Goal: Task Accomplishment & Management: Use online tool/utility

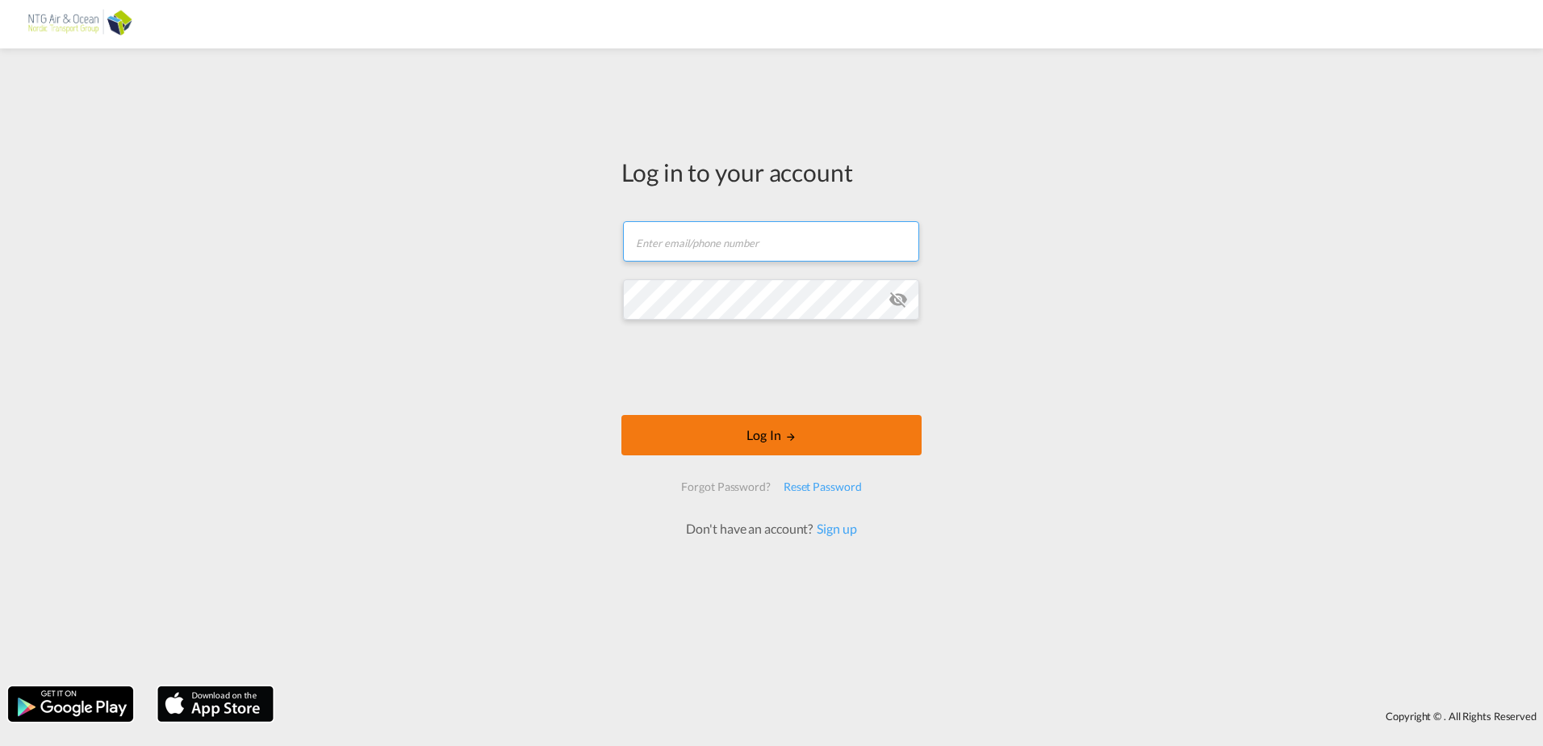
type input "[EMAIL_ADDRESS][DOMAIN_NAME]"
click at [760, 434] on button "Log In" at bounding box center [771, 435] width 300 height 40
